Goal: Information Seeking & Learning: Learn about a topic

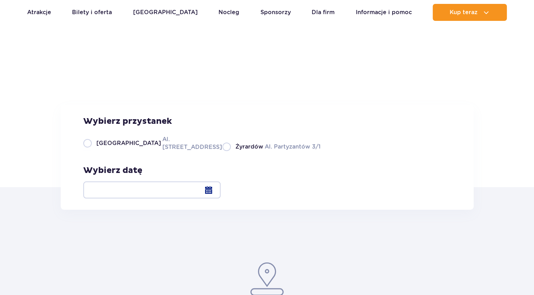
scroll to position [35, 0]
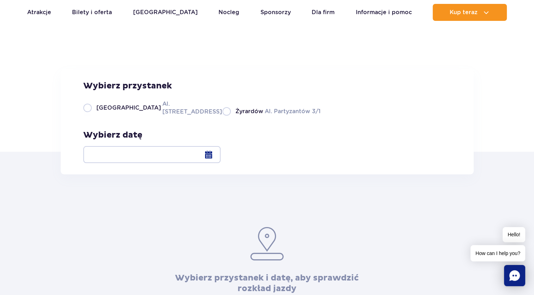
click at [107, 112] on span "Warszawa" at bounding box center [128, 108] width 65 height 8
click at [91, 116] on input "Warszawa Al. Jerozolimskie 56" at bounding box center [87, 114] width 8 height 1
radio input "true"
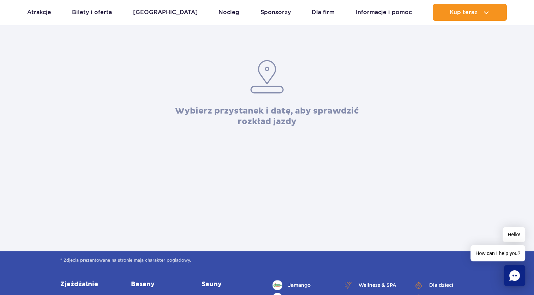
scroll to position [71, 0]
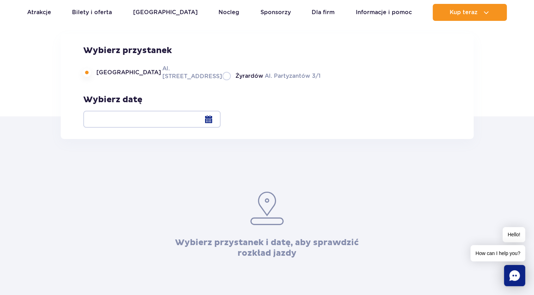
click at [221, 112] on div at bounding box center [151, 119] width 137 height 17
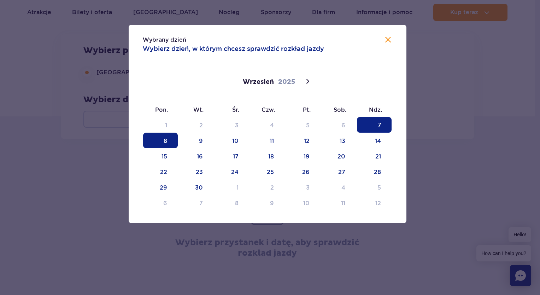
click at [173, 136] on span "8" at bounding box center [160, 140] width 35 height 16
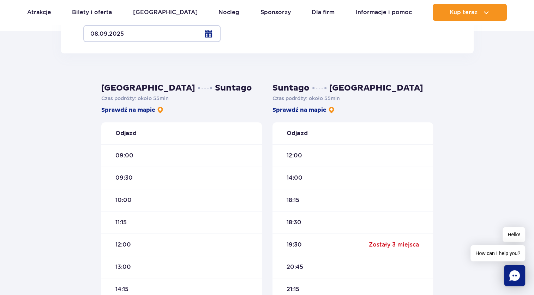
scroll to position [177, 0]
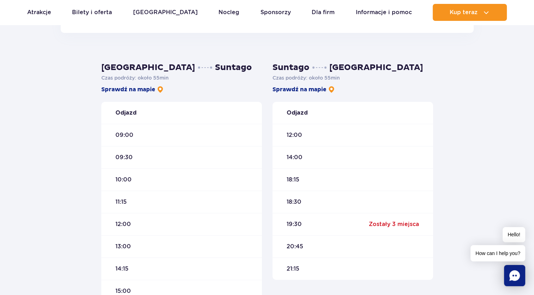
click at [122, 182] on span "10:00" at bounding box center [124, 180] width 16 height 8
click at [135, 179] on div "10:00" at bounding box center [181, 179] width 161 height 22
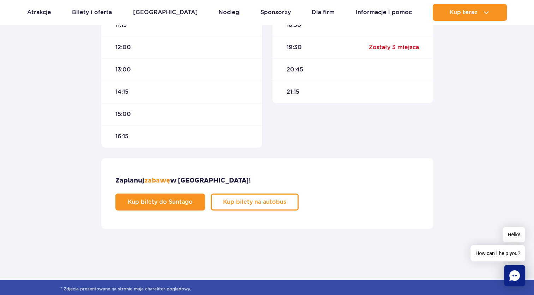
scroll to position [212, 0]
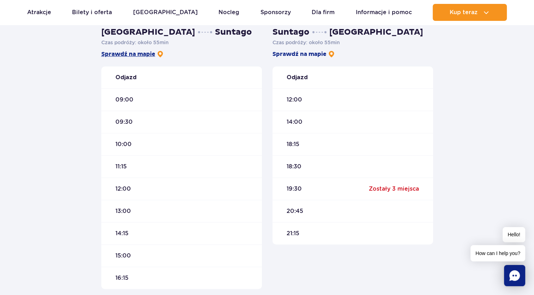
click at [141, 55] on link "Sprawdź na mapie" at bounding box center [132, 54] width 63 height 8
click at [291, 55] on link "Sprawdź na mapie" at bounding box center [304, 54] width 63 height 8
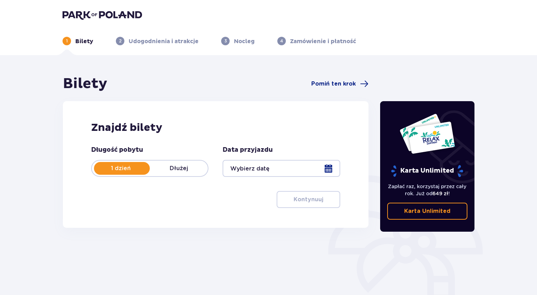
click at [81, 11] on img at bounding box center [102, 15] width 79 height 10
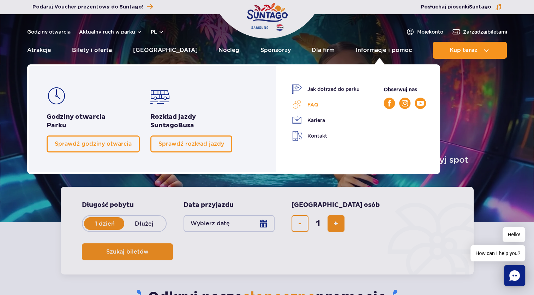
click at [314, 102] on link "FAQ" at bounding box center [326, 105] width 68 height 10
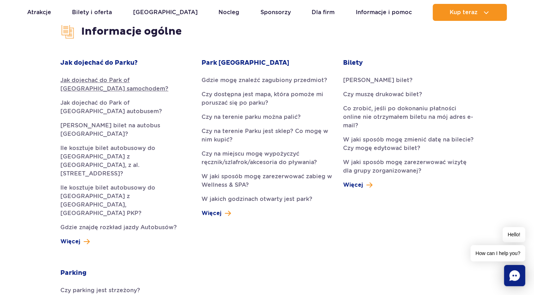
scroll to position [177, 0]
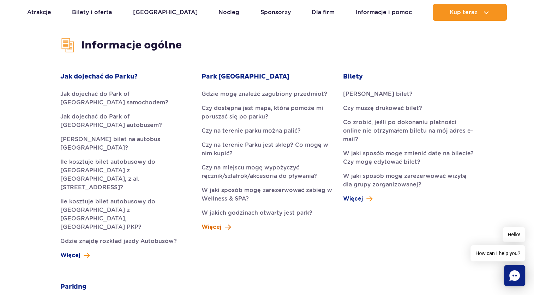
click at [209, 228] on span "Więcej" at bounding box center [212, 227] width 20 height 8
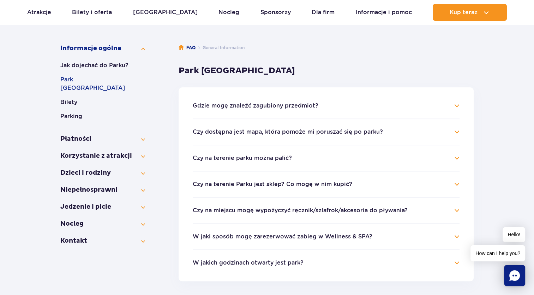
scroll to position [106, 0]
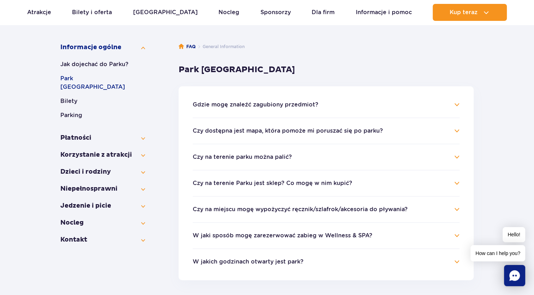
click at [302, 183] on button "Czy na terenie Parku jest sklep? Co mogę w nim kupić?" at bounding box center [273, 183] width 160 height 6
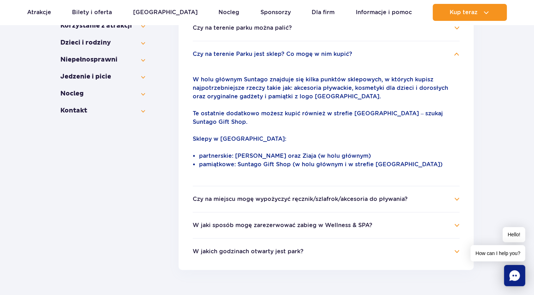
scroll to position [247, 0]
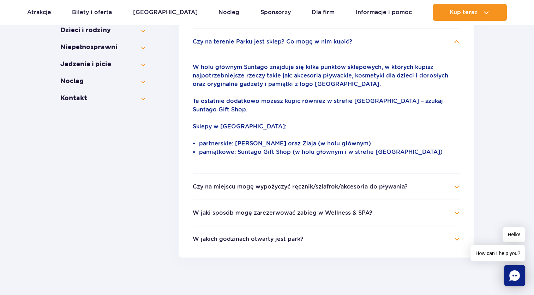
click at [223, 236] on button "W jakich godzinach otwarty jest park?" at bounding box center [248, 239] width 111 height 6
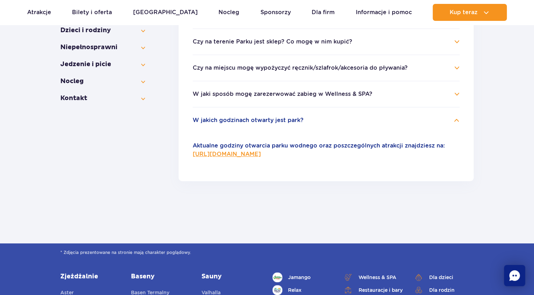
click at [255, 119] on button "W jakich godzinach otwarty jest park?" at bounding box center [248, 120] width 111 height 6
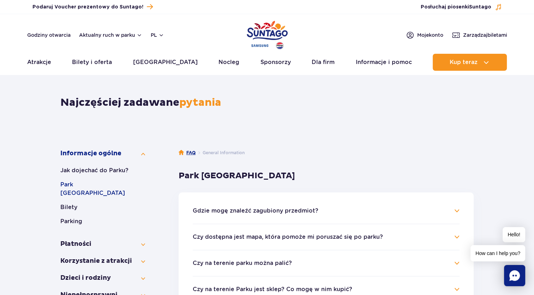
click at [189, 151] on link "FAQ" at bounding box center [187, 152] width 17 height 7
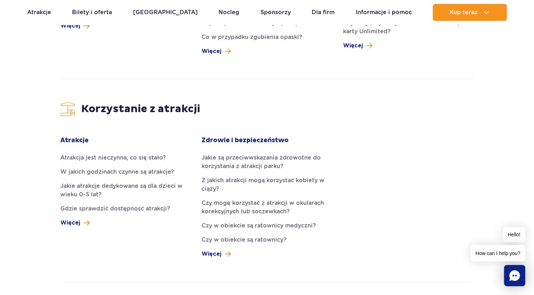
scroll to position [1024, 0]
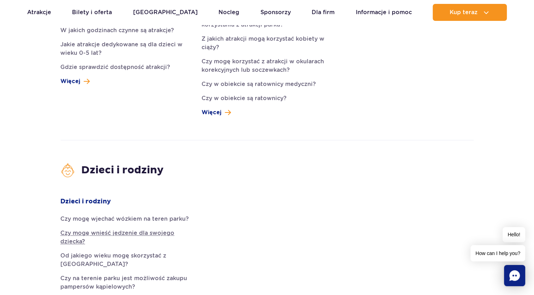
click at [67, 229] on link "Czy mogę wnieść jedzenie dla swojego dziecka?" at bounding box center [125, 237] width 131 height 17
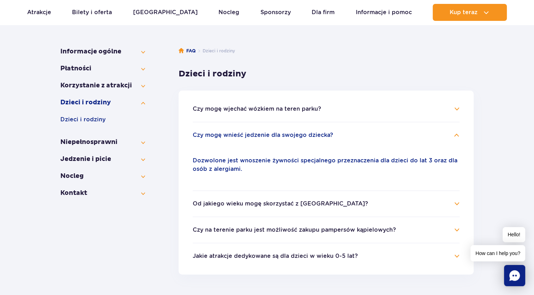
scroll to position [78, 0]
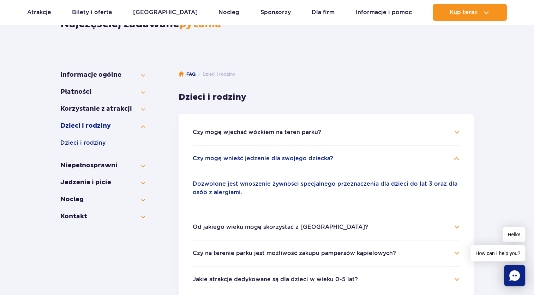
click at [92, 187] on button "Ogólne informacje" at bounding box center [102, 190] width 85 height 8
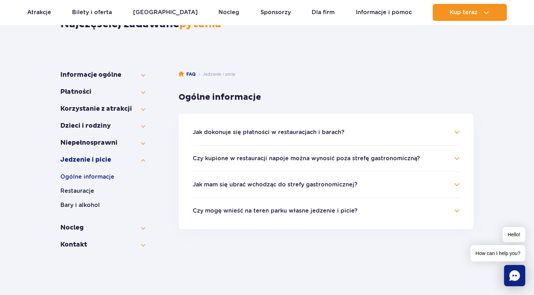
click at [333, 200] on li "Czy mogę wnieść na teren parku własne jedzenie i picie? Zgodnie z naszym regula…" at bounding box center [326, 206] width 267 height 18
click at [334, 210] on button "Czy mogę wnieść na teren parku własne jedzenie i picie?" at bounding box center [275, 210] width 165 height 6
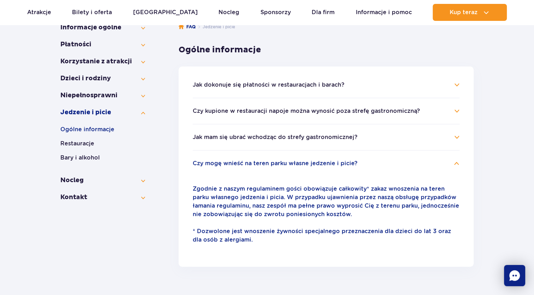
scroll to position [184, 0]
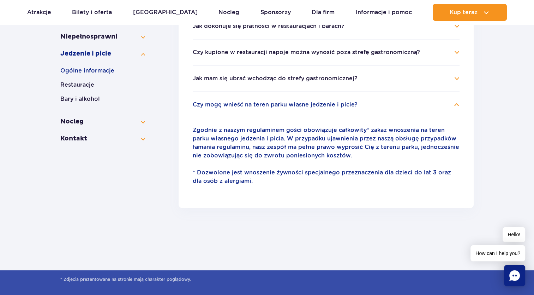
click at [94, 116] on ul "Jedzenie i picie Ogólne informacje Restauracje Bary i alkohol" at bounding box center [102, 83] width 85 height 68
click at [92, 119] on button "Nocleg" at bounding box center [102, 121] width 85 height 8
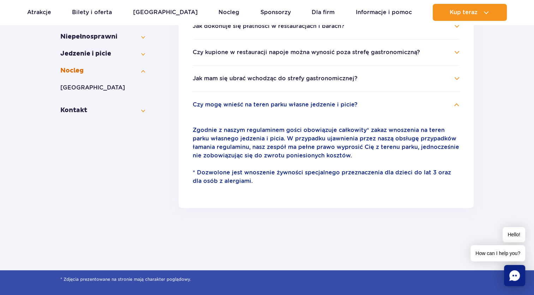
click at [90, 71] on button "Nocleg" at bounding box center [102, 70] width 85 height 8
click at [93, 91] on button "Kontakt" at bounding box center [102, 87] width 85 height 8
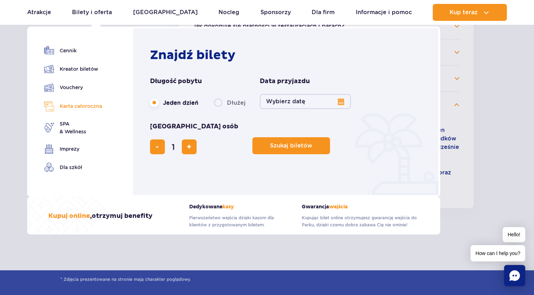
click at [86, 105] on link "Karta całoroczna" at bounding box center [73, 106] width 58 height 10
